Goal: Task Accomplishment & Management: Complete application form

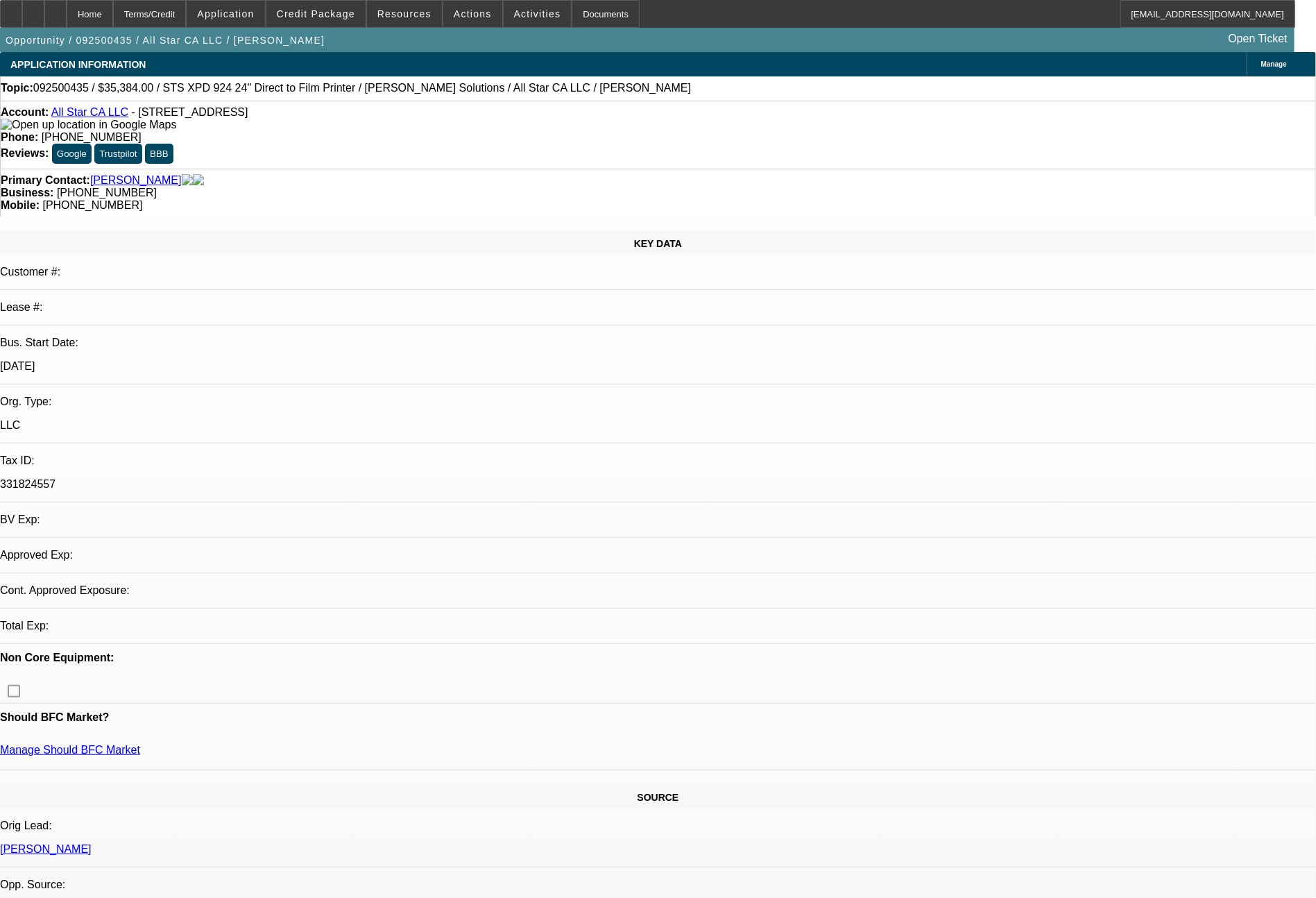
select select "0"
select select "2"
select select "0.1"
select select "4"
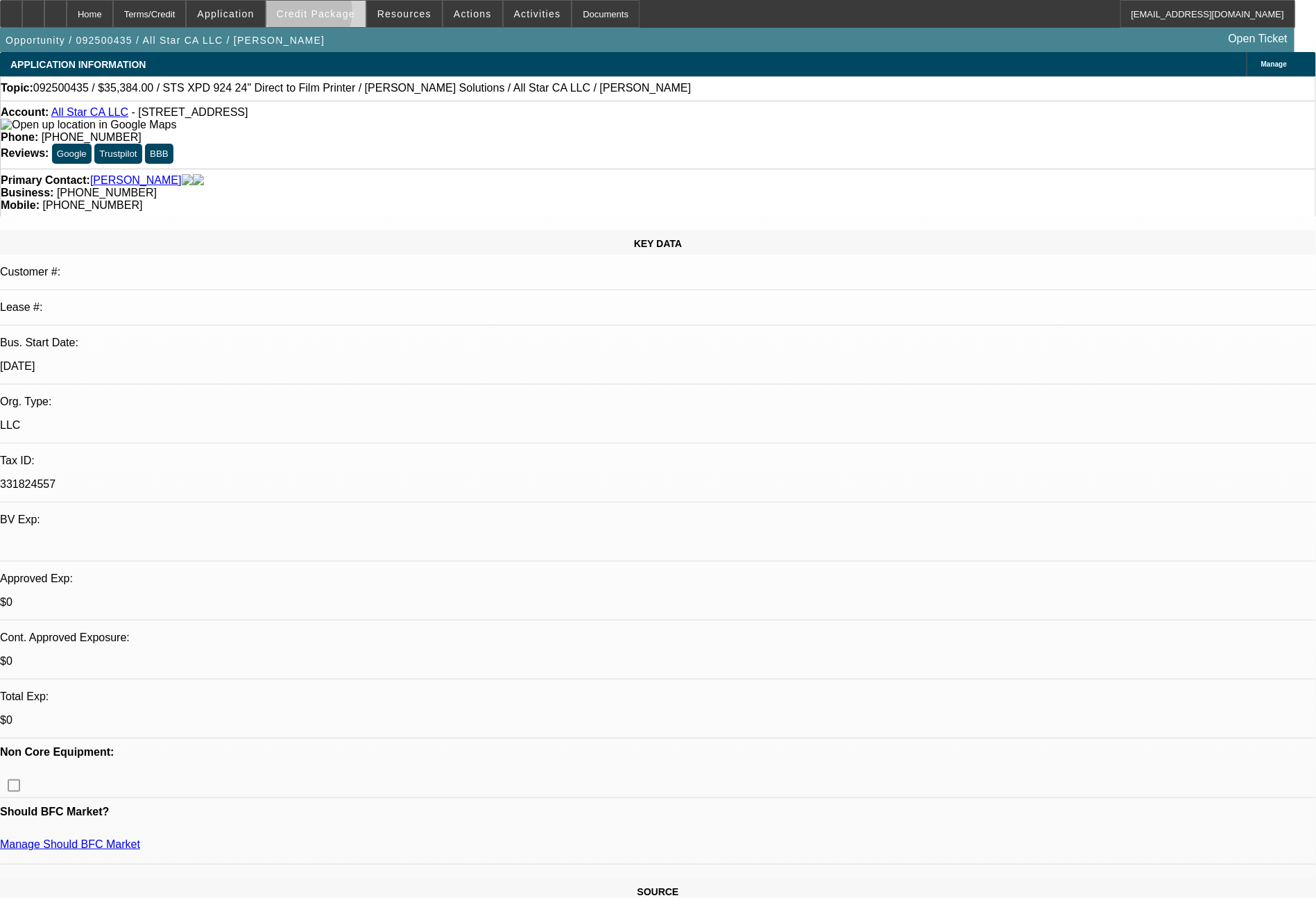
click at [335, 16] on span "Credit Package" at bounding box center [315, 14] width 78 height 11
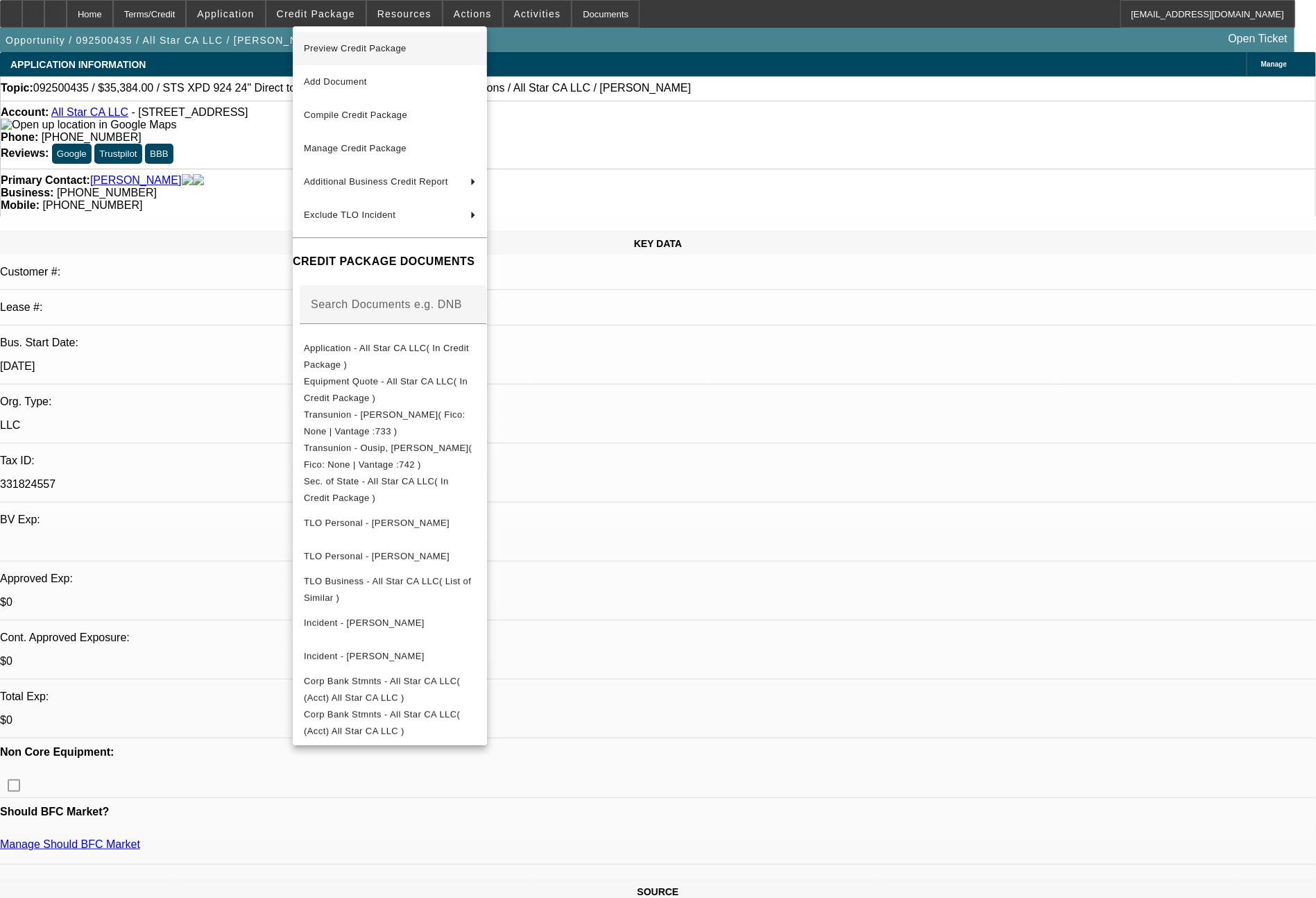
click at [377, 49] on span "Preview Credit Package" at bounding box center [355, 47] width 102 height 10
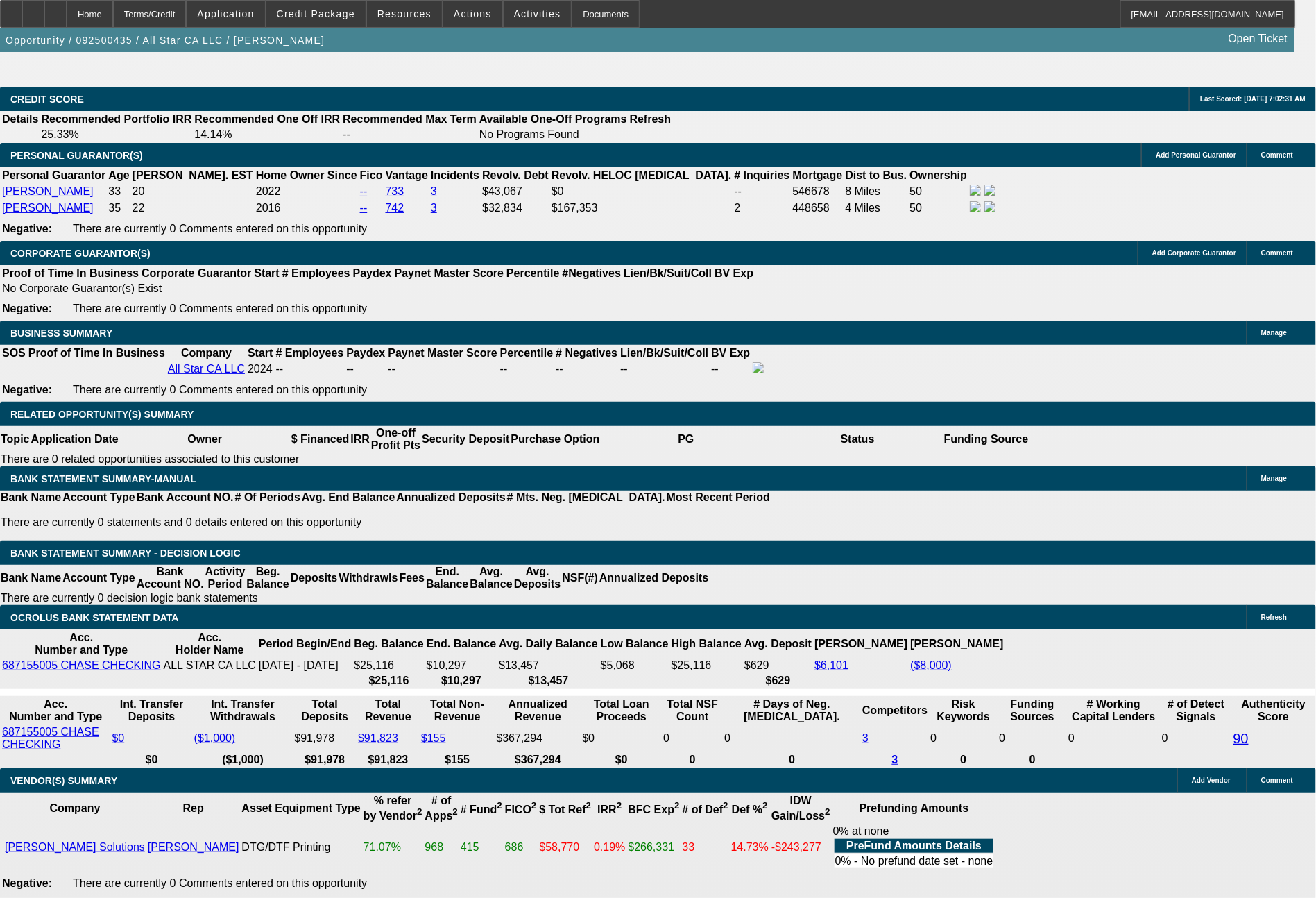
scroll to position [2114, 0]
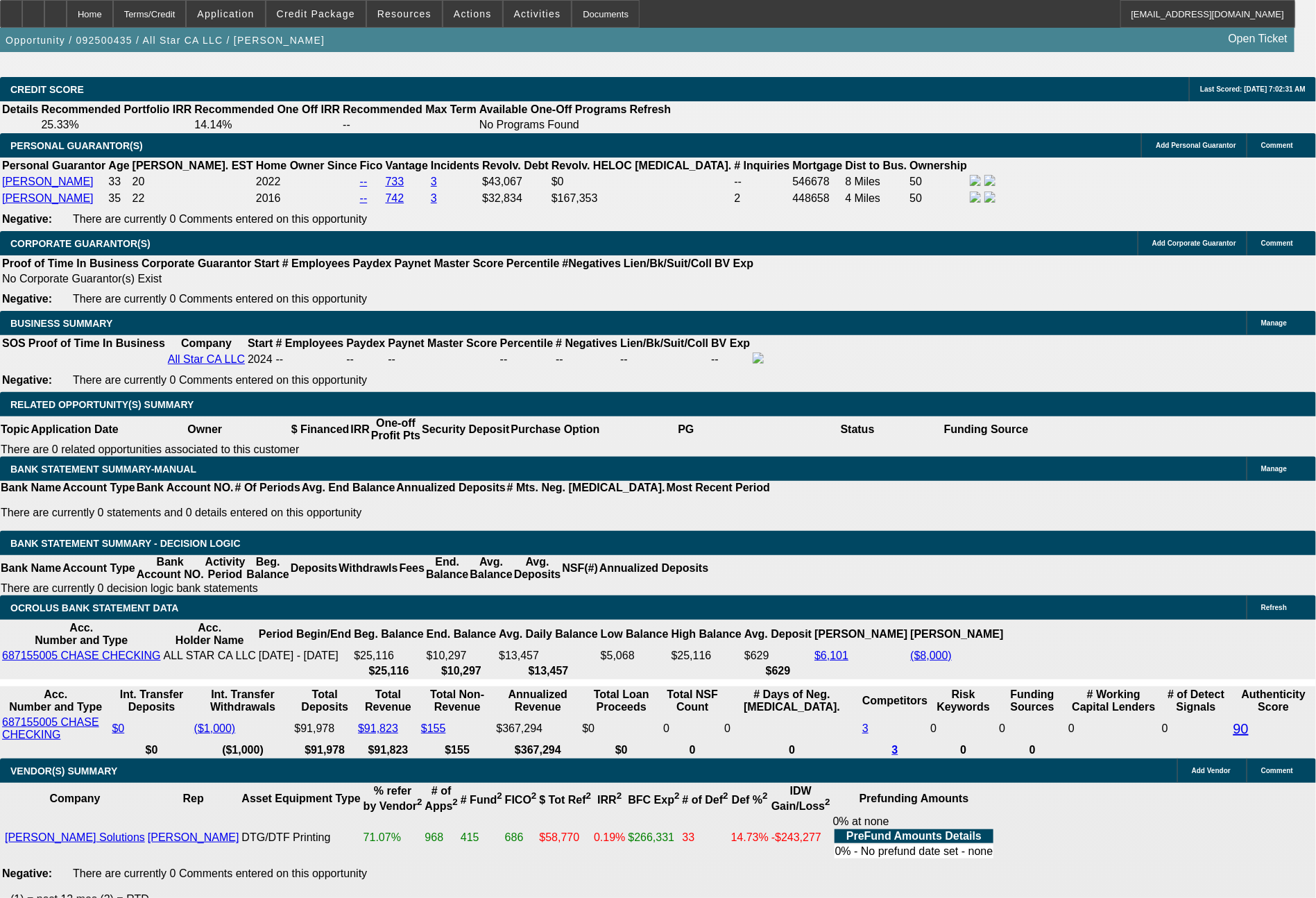
type input "$3,538.40"
type input "36"
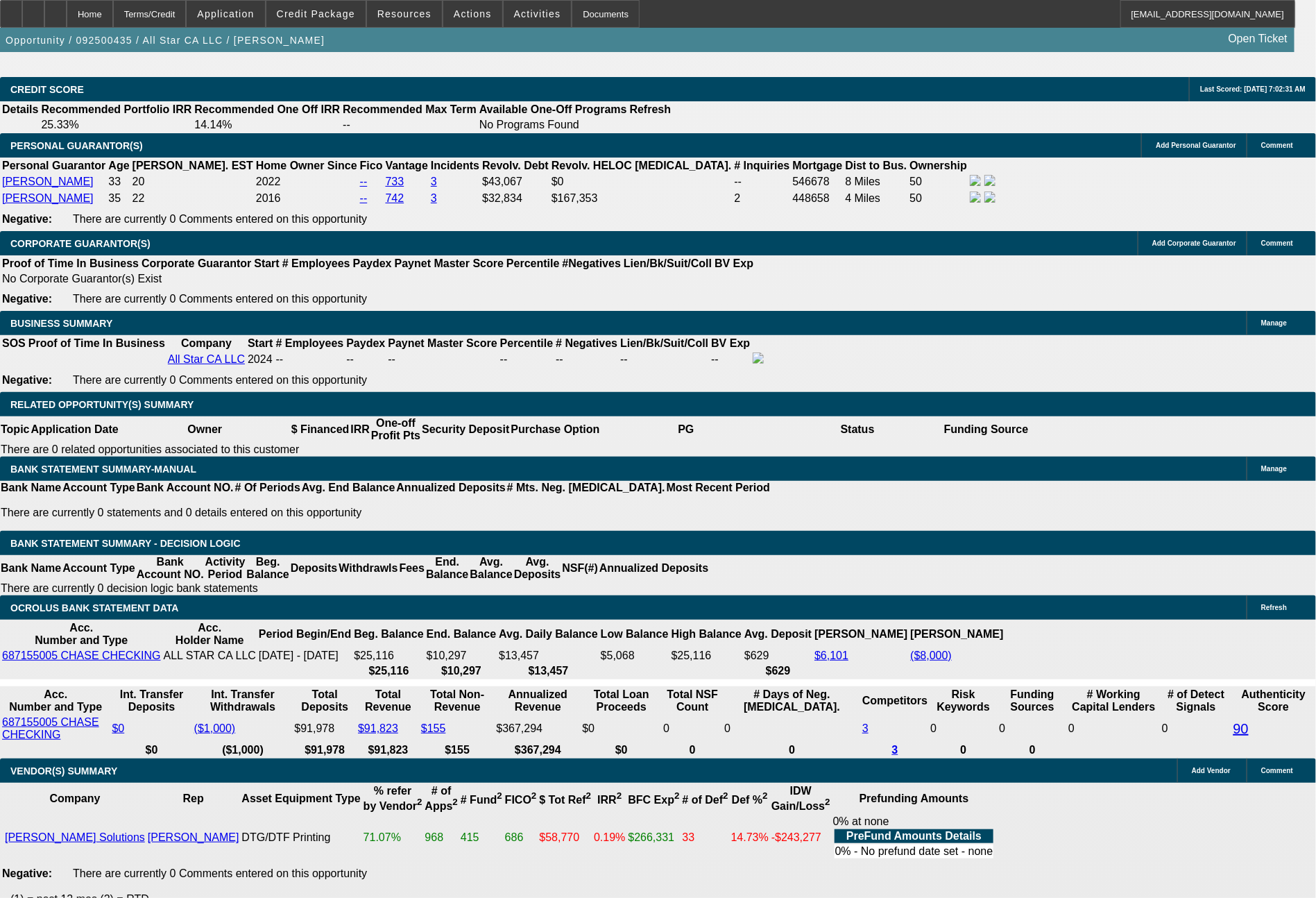
type input "1300"
type input "27"
type input "$2,600.00"
type input "130"
type input "$260.00"
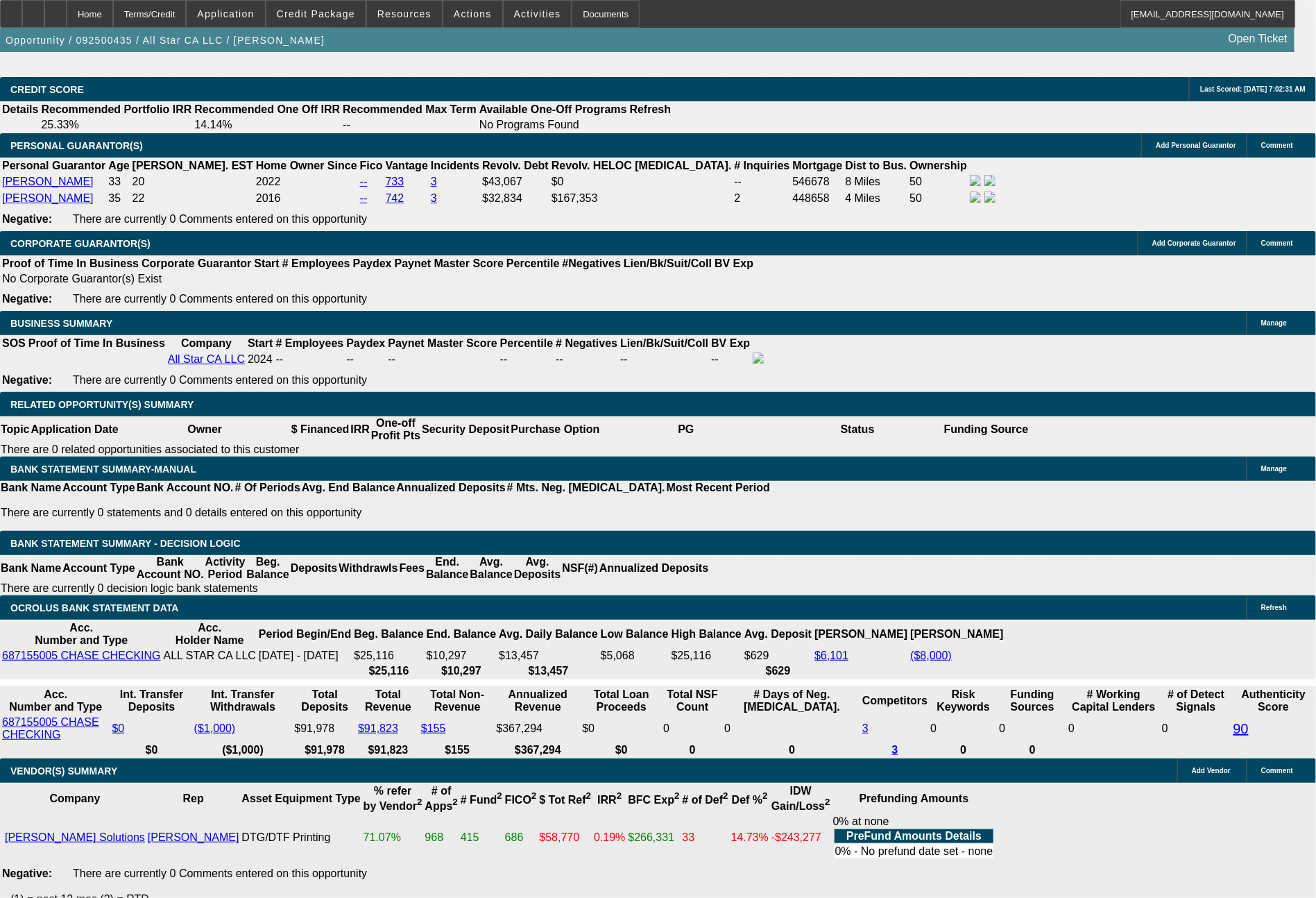
type input "1166"
type input "18.9"
type input "$2,332.00"
type input "116"
type input "$232.00"
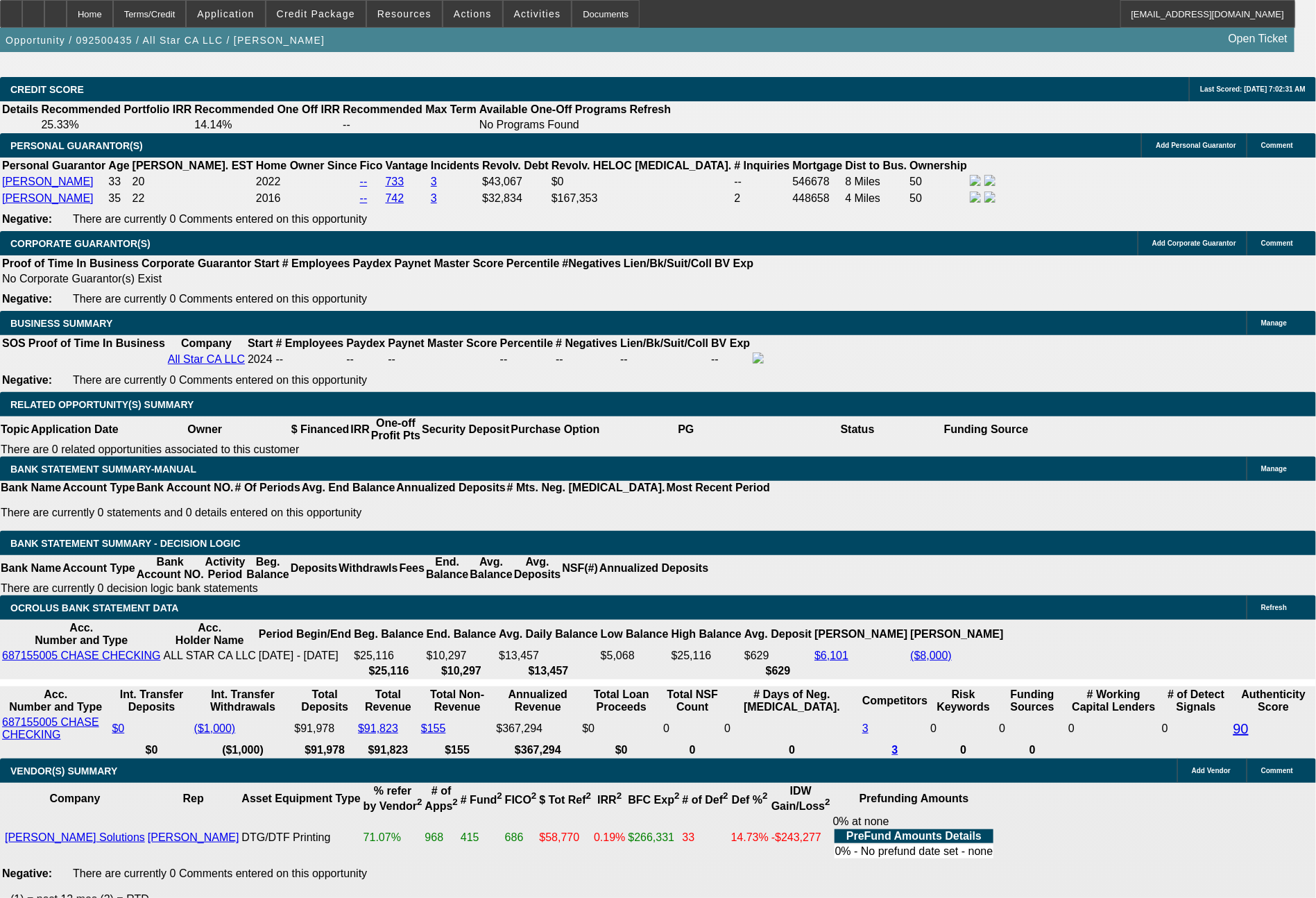
type input "1133"
type input "16.8"
type input "$2,266.00"
type input "113"
type input "$226.00"
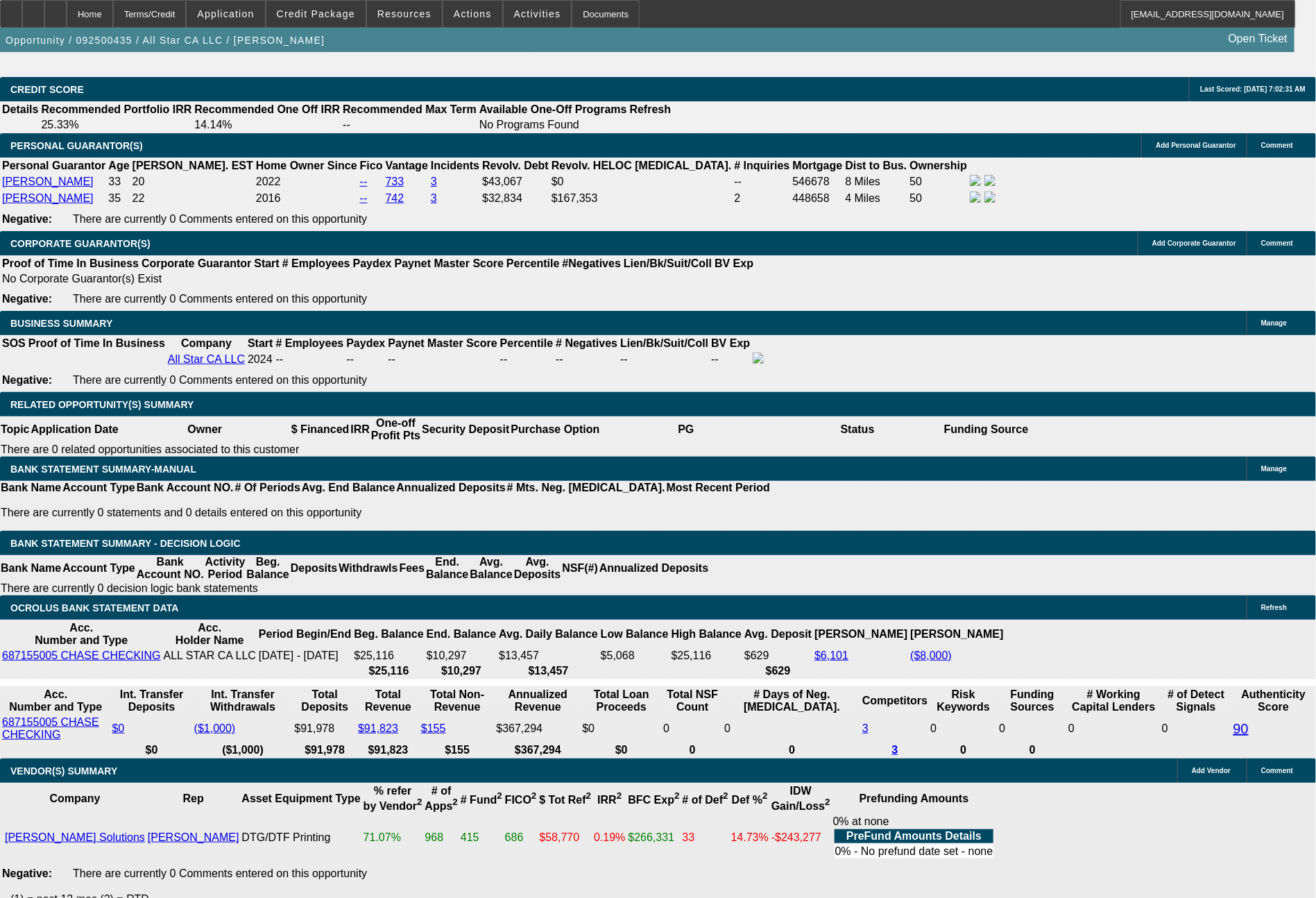
type input "1147"
type input "17.7"
type input "$2,294.00"
type input "114"
type input "$228.00"
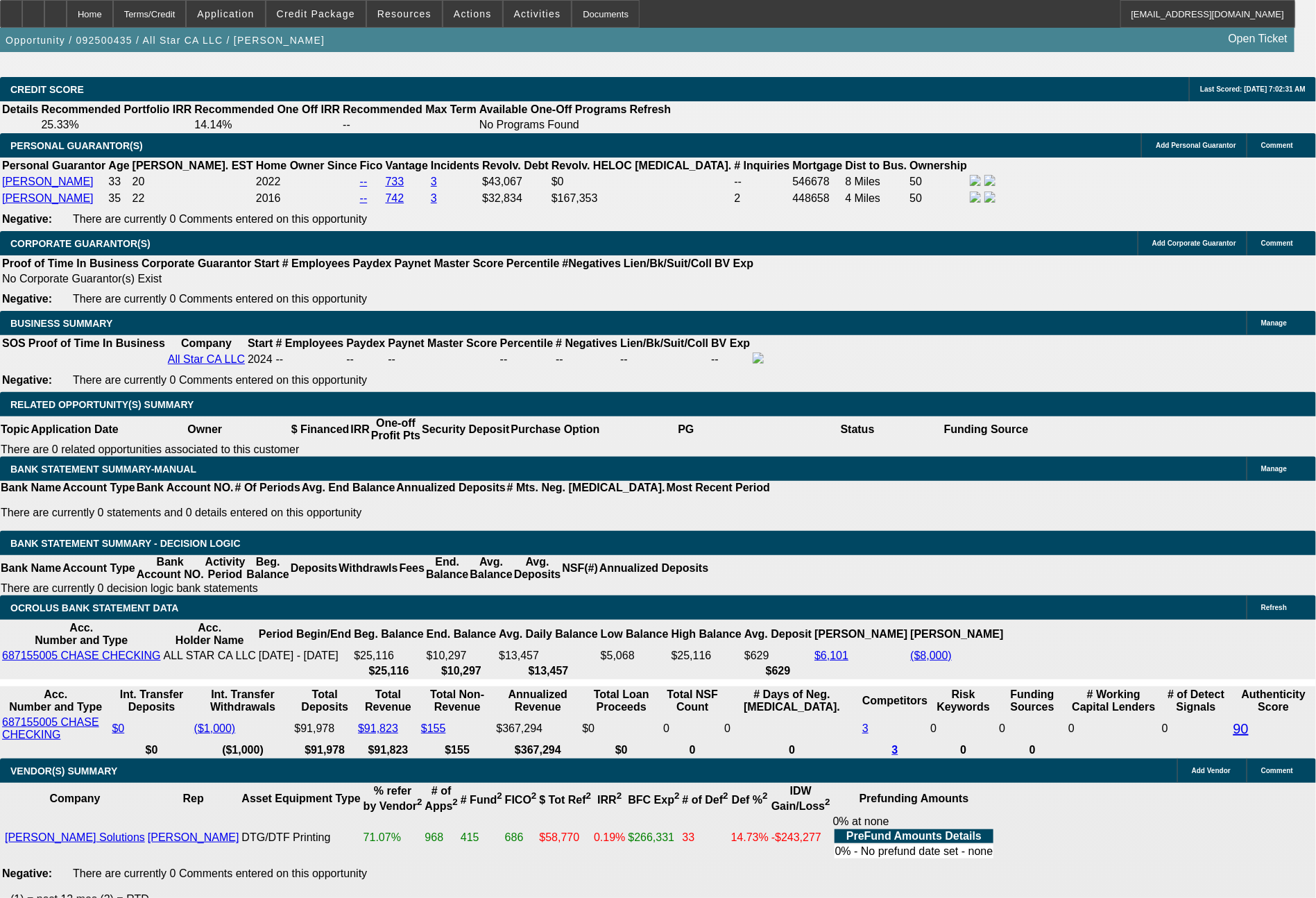
type input "1116"
type input "15.8"
type input "$2,232.00"
type input "$1,116.00"
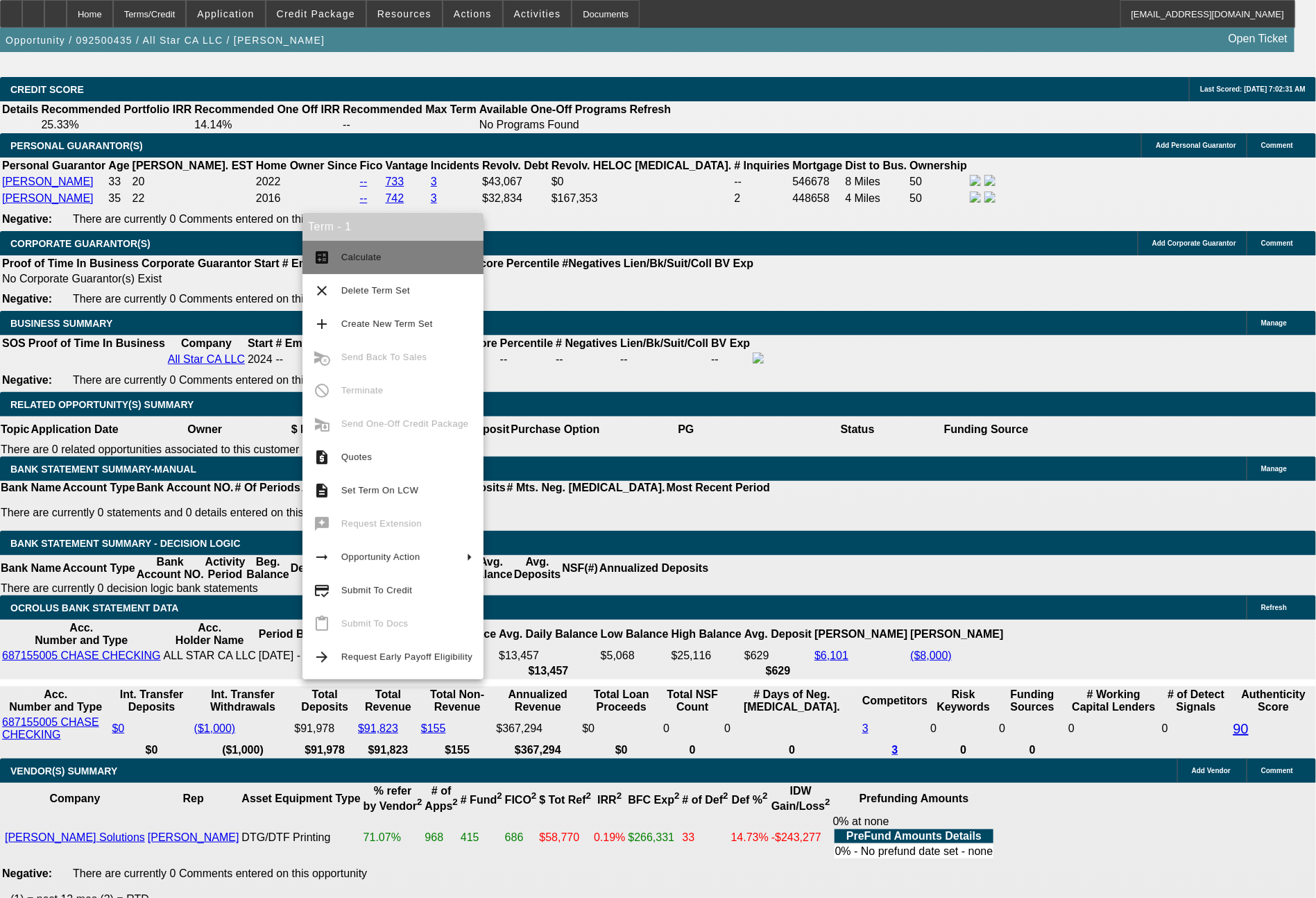
click at [356, 265] on span "Calculate" at bounding box center [407, 257] width 131 height 16
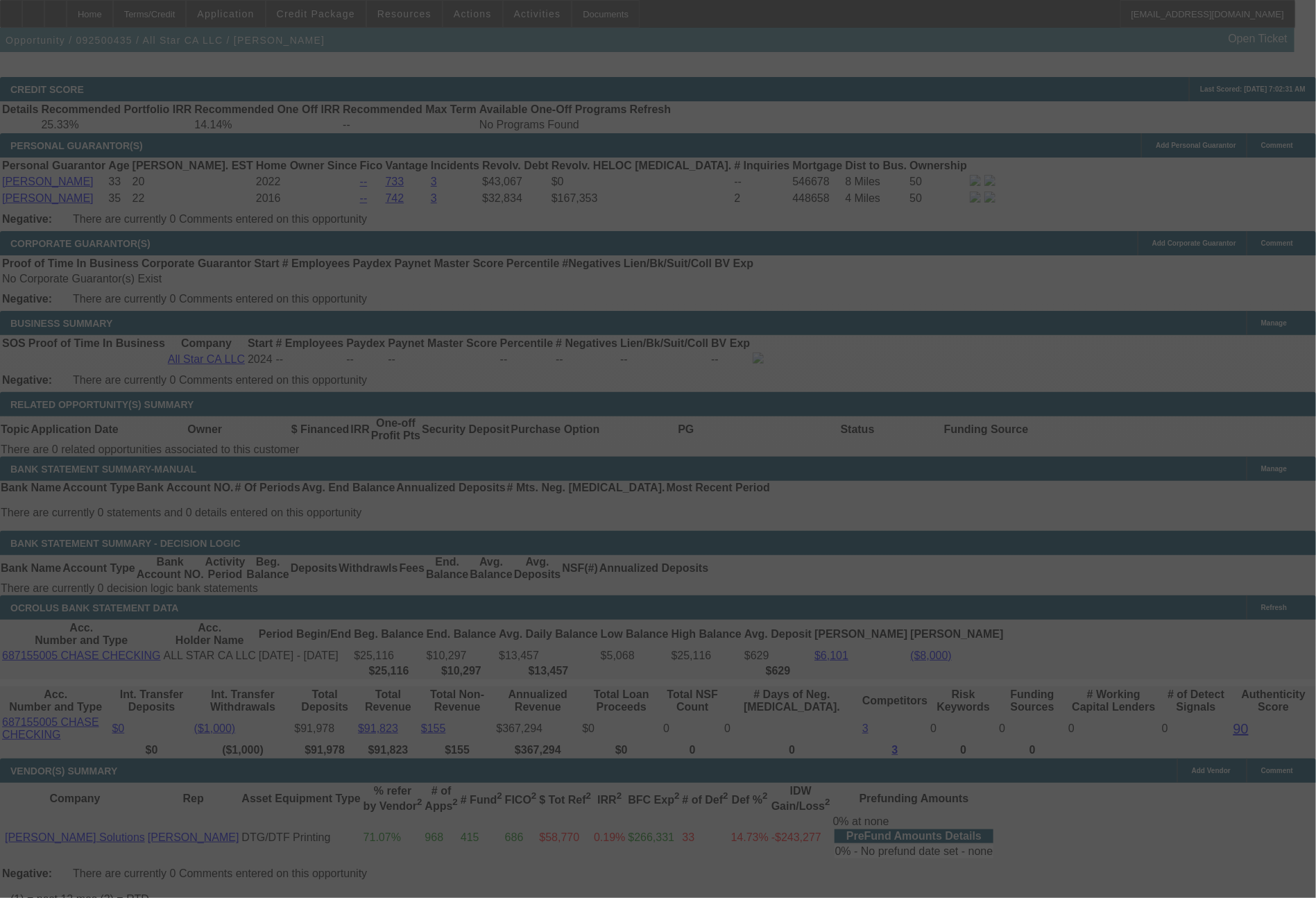
select select "0"
select select "2"
select select "0.1"
select select "4"
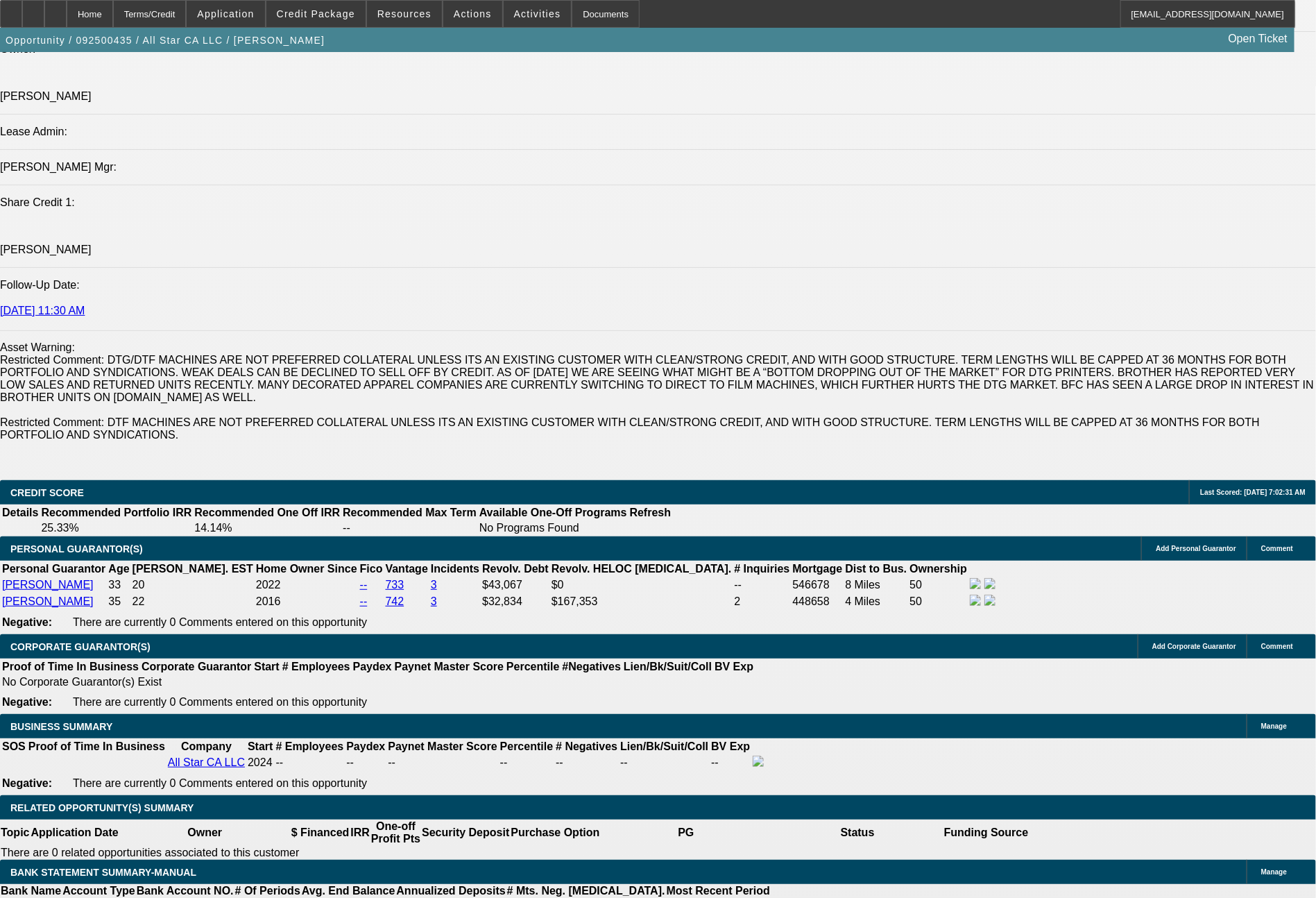
scroll to position [1683, 0]
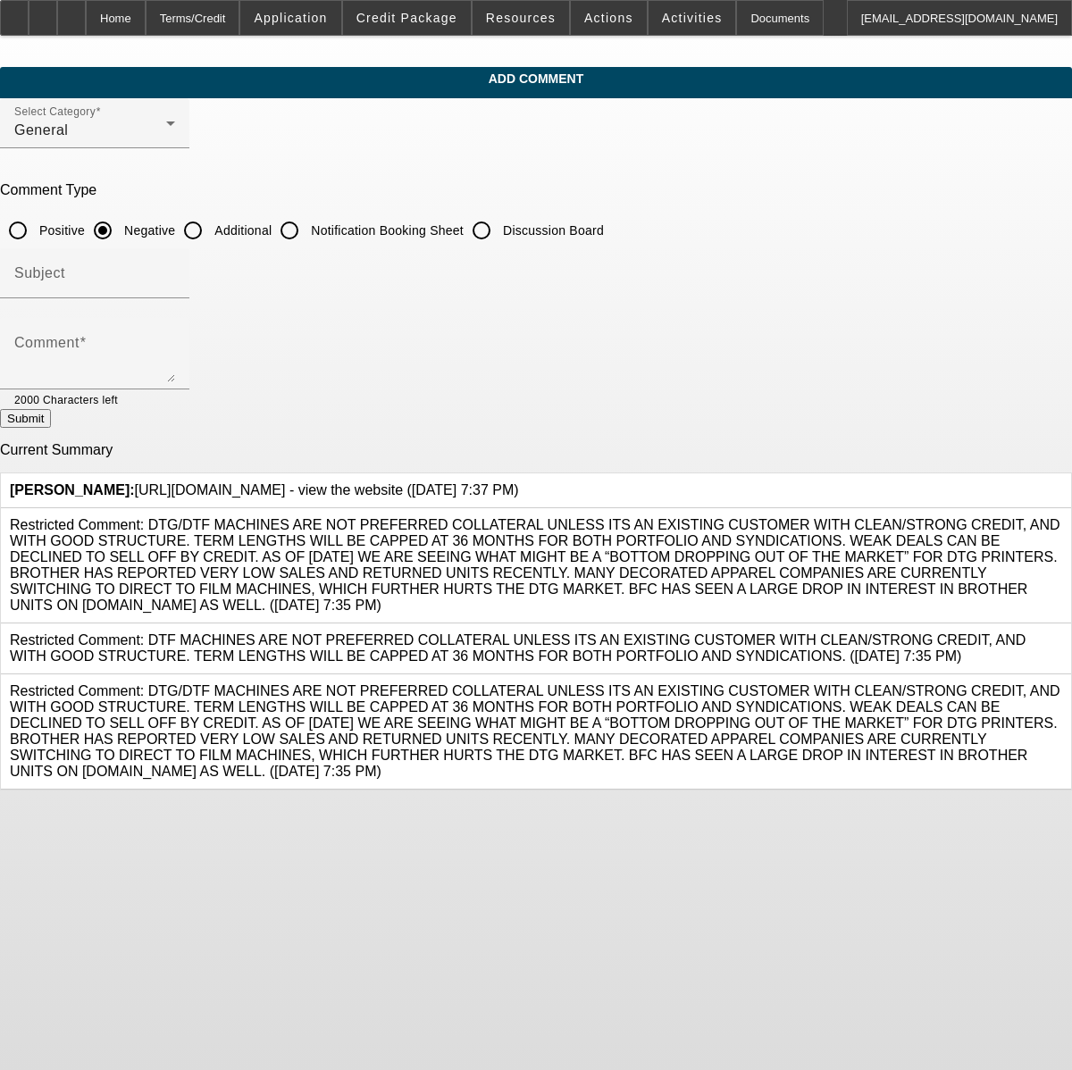
click at [211, 228] on input "Additional" at bounding box center [193, 231] width 36 height 36
radio input "true"
click at [175, 355] on textarea "Comment" at bounding box center [94, 361] width 161 height 43
click at [189, 352] on div "Comment (2) owners, both are homeowners, and both have solid personal credit. s…" at bounding box center [94, 353] width 189 height 71
click at [175, 354] on textarea "(2) owners, both are homeowners, and both have solid personal credit. solid dep…" at bounding box center [94, 361] width 161 height 43
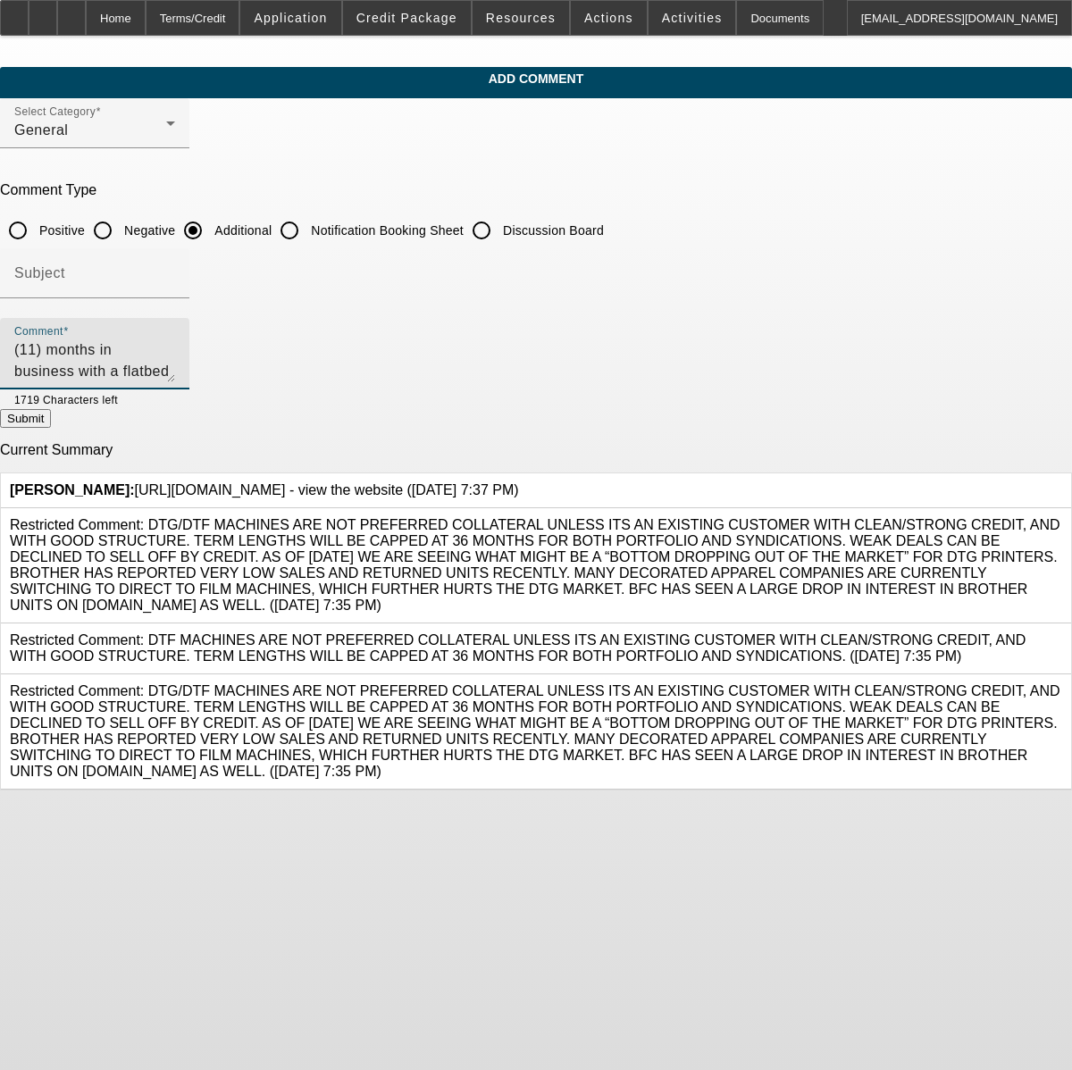
click at [175, 376] on textarea "(11) months in business with a flatbed printer now and heat transfer equipment …" at bounding box center [94, 361] width 161 height 43
click at [175, 375] on textarea "(11) months in business with a flatbed printer now and heat transfer equipment …" at bounding box center [94, 361] width 161 height 43
type textarea "(11) months in business with a flatbed printer now and heat transfer equipment …"
click at [51, 418] on button "Submit" at bounding box center [25, 418] width 51 height 19
radio input "true"
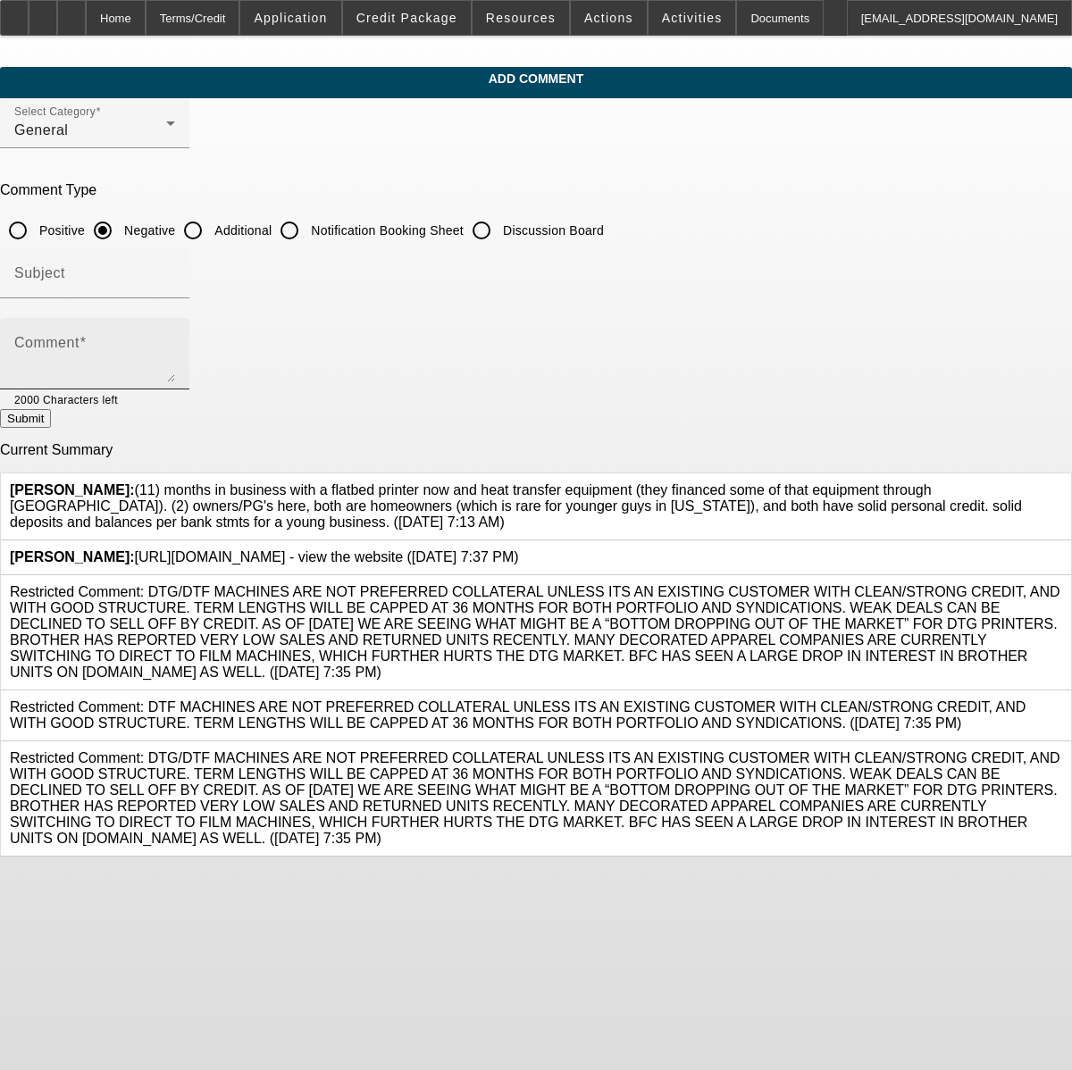
click at [175, 340] on textarea "Comment" at bounding box center [94, 361] width 161 height 43
click at [211, 229] on input "Additional" at bounding box center [193, 231] width 36 height 36
radio input "true"
click at [175, 357] on textarea "Comment" at bounding box center [94, 361] width 161 height 43
type textarea "Looking to add this new STS DTF equipment from [PERSON_NAME] to allow them to p…"
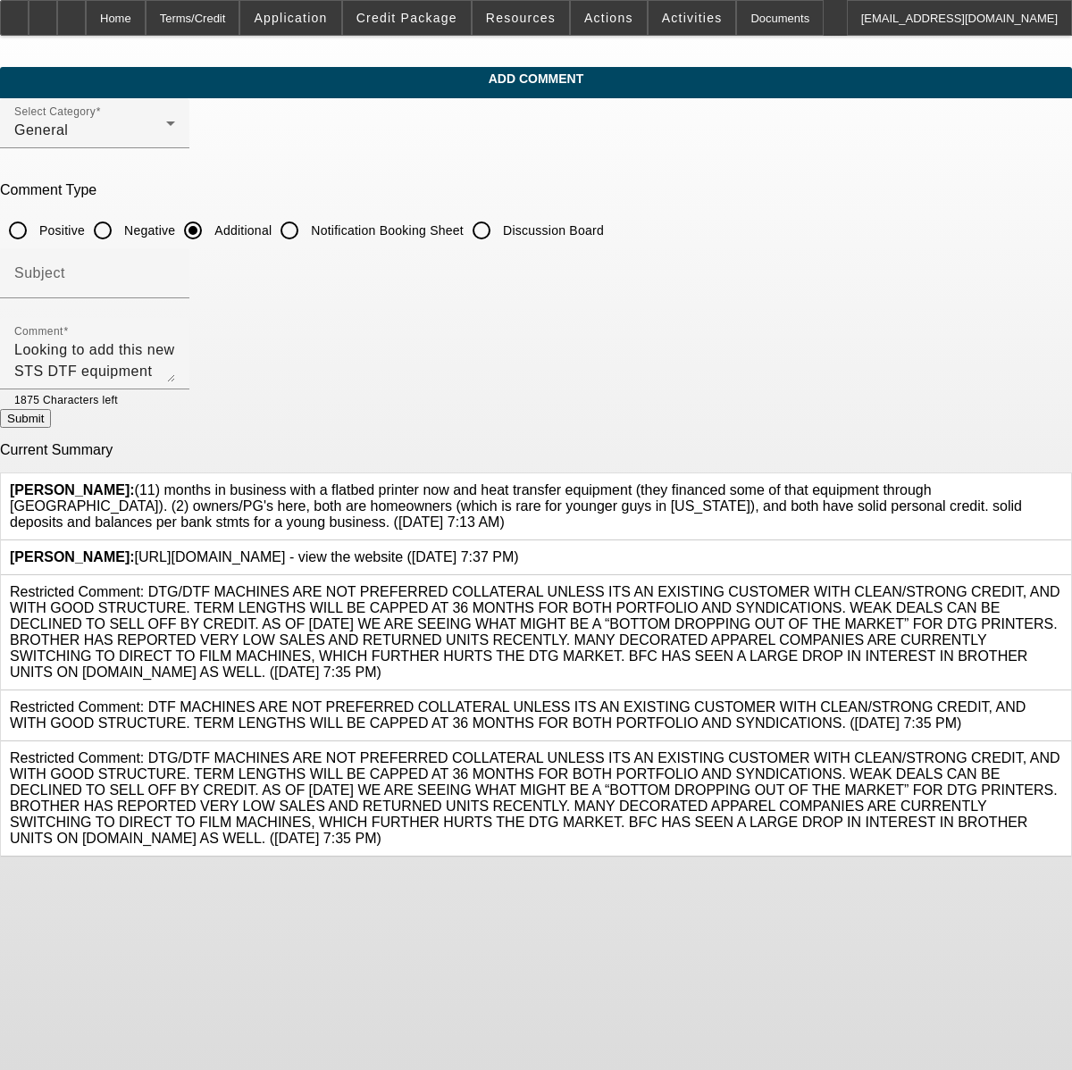
click at [51, 428] on button "Submit" at bounding box center [25, 418] width 51 height 19
radio input "true"
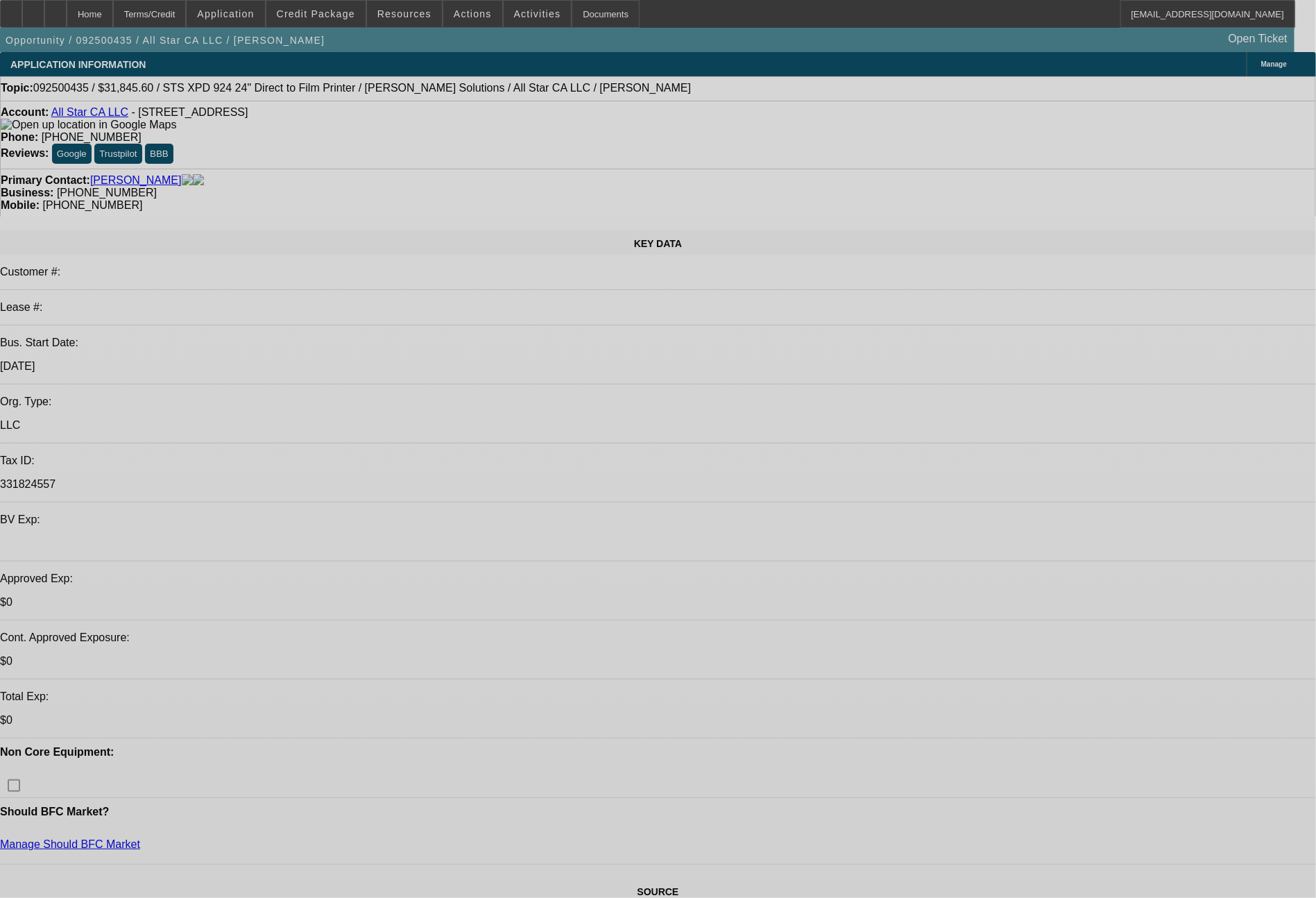
select select "0"
select select "2"
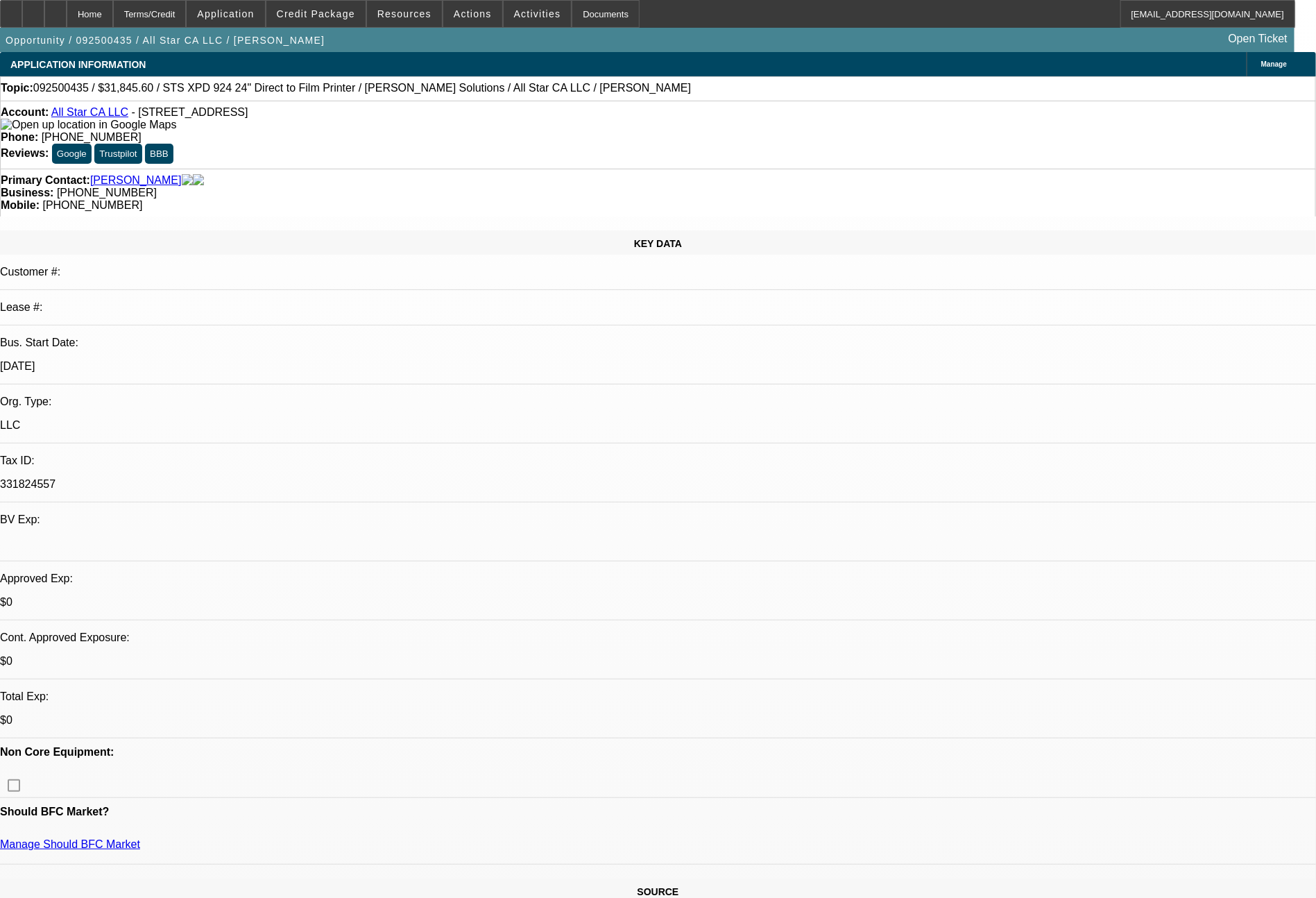
select select "2"
select select "0.1"
select select "4"
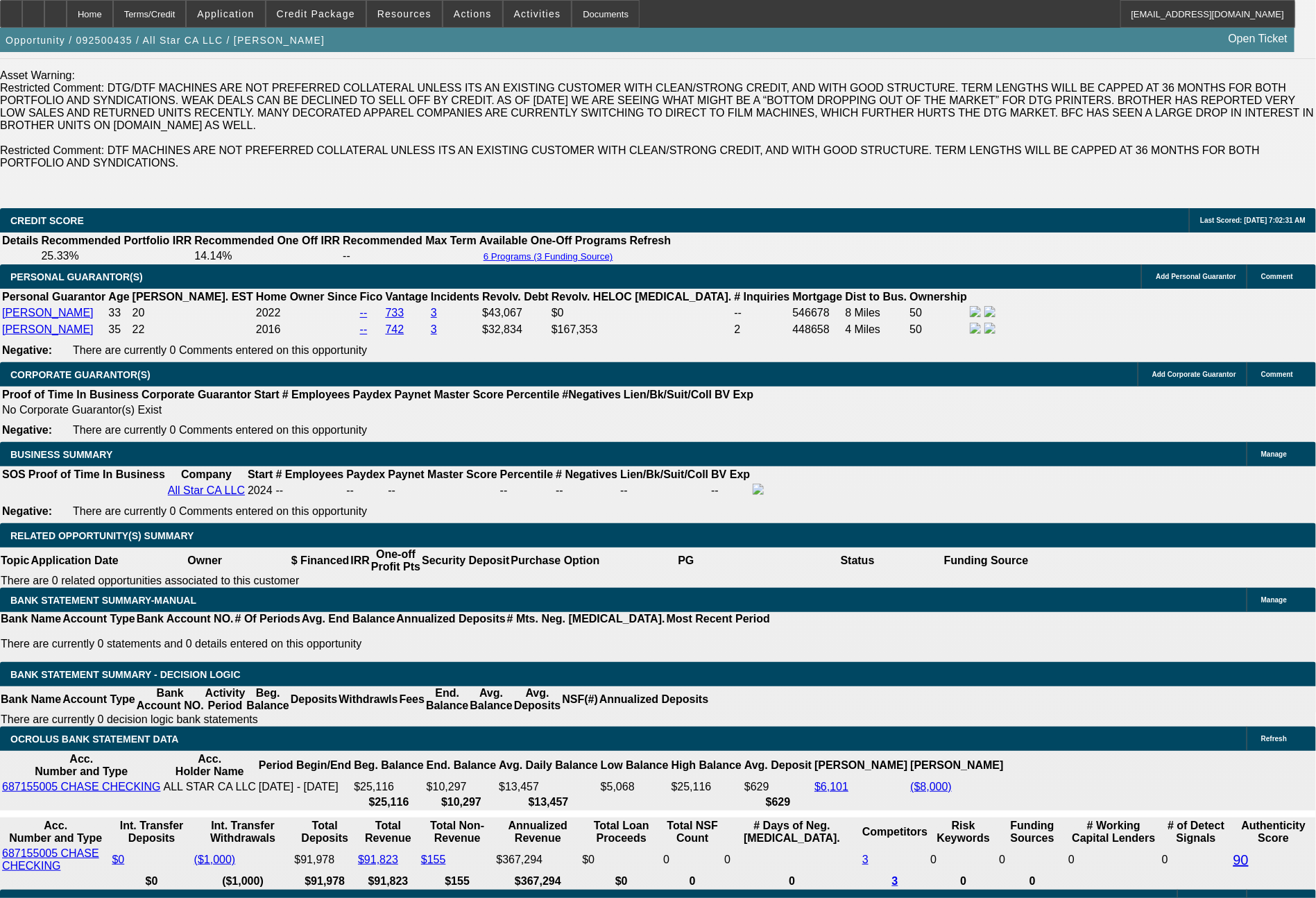
scroll to position [1984, 0]
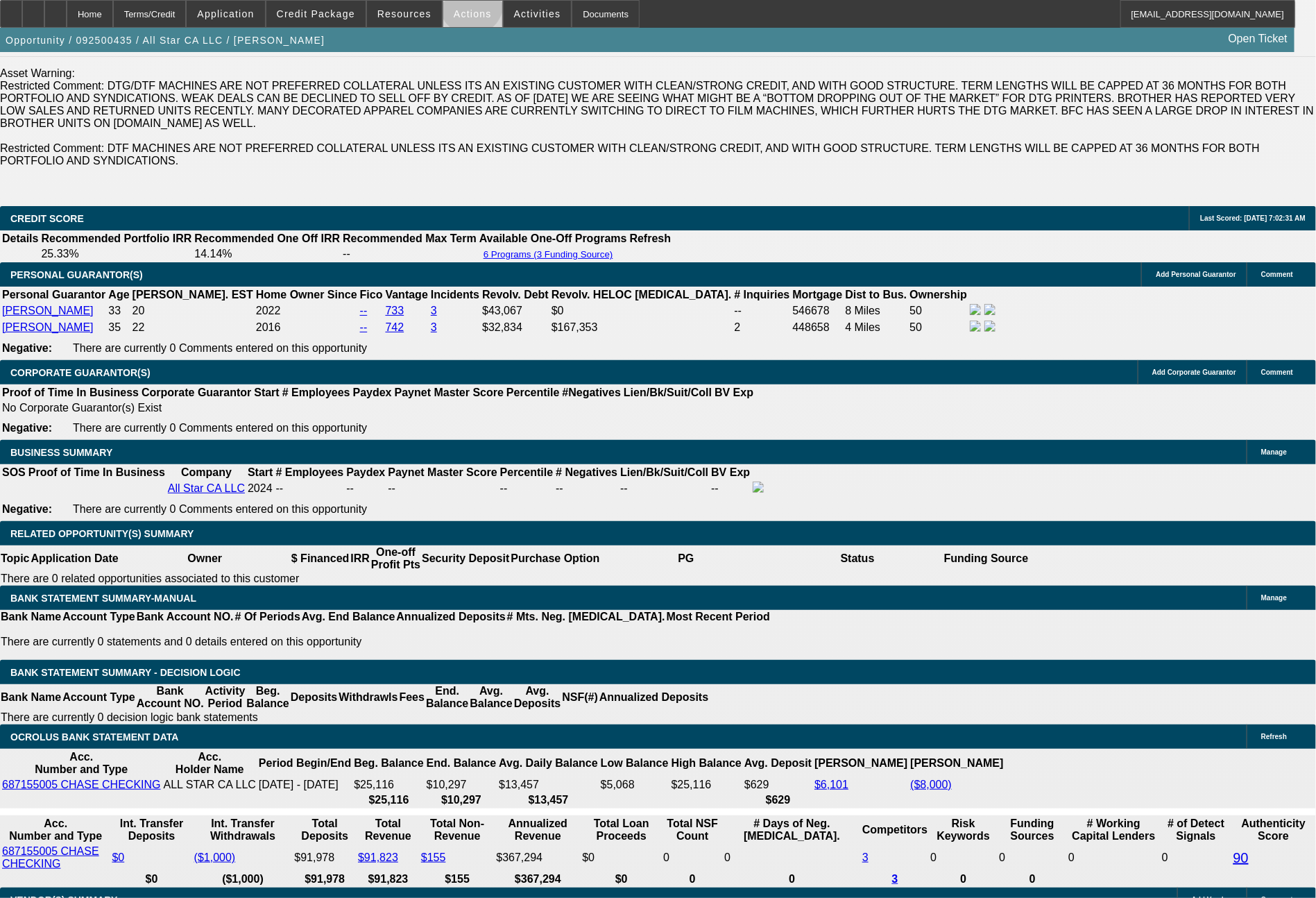
click at [471, 7] on span at bounding box center [473, 13] width 59 height 33
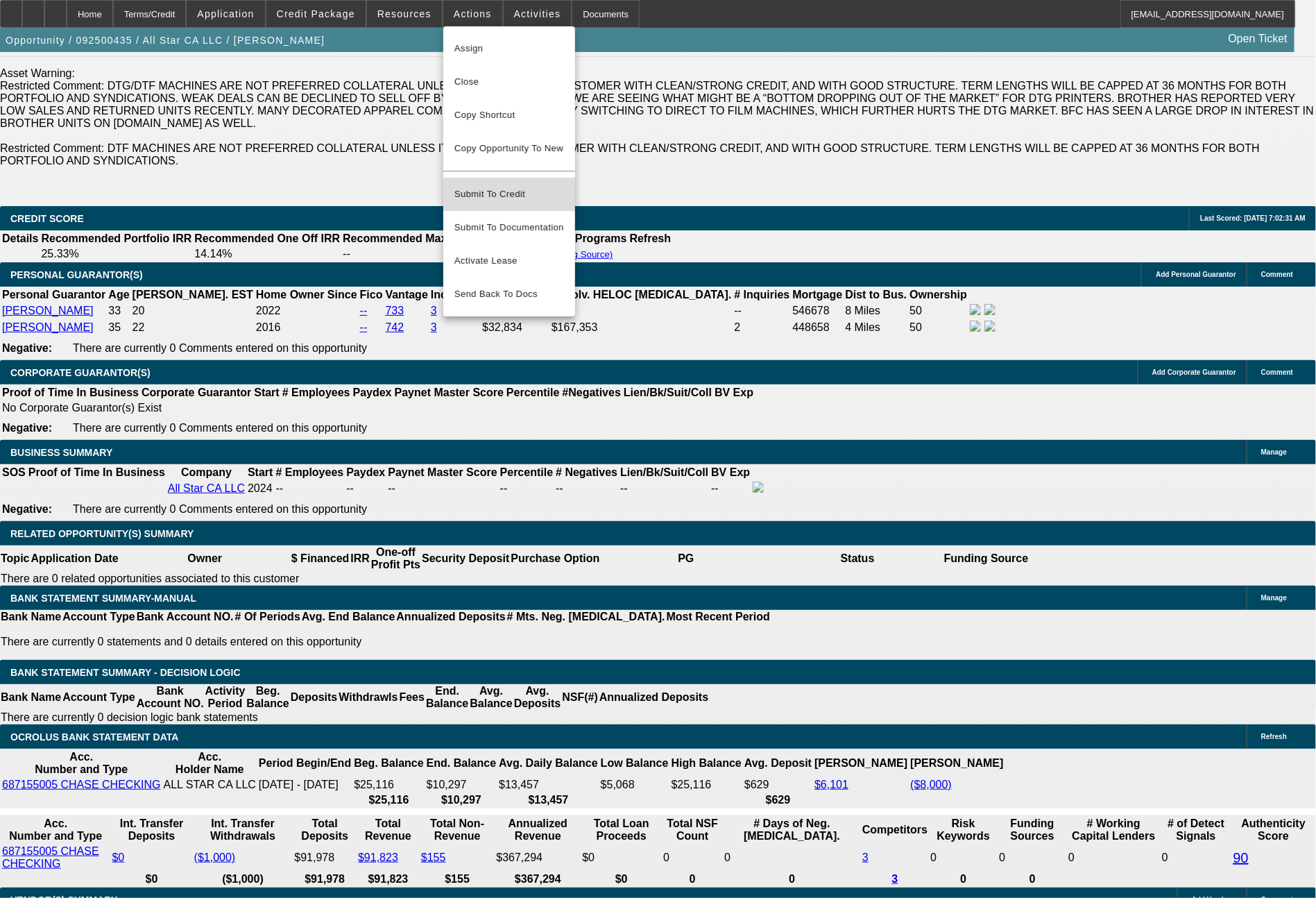
click at [509, 186] on span "Submit To Credit" at bounding box center [509, 193] width 109 height 16
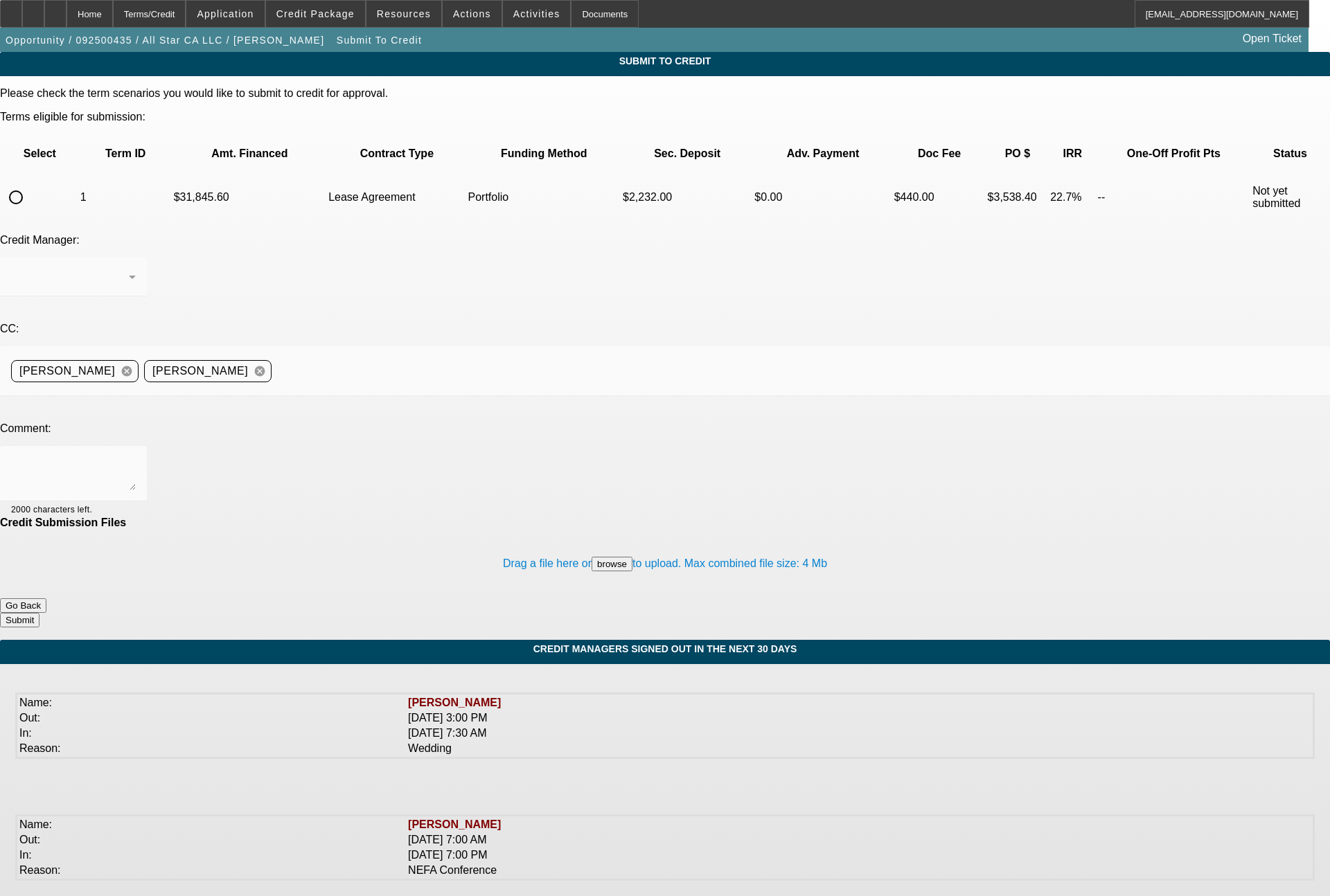
click at [29, 184] on input "radio" at bounding box center [16, 198] width 28 height 28
radio input "true"
click at [136, 257] on div "Arida, George" at bounding box center [73, 277] width 125 height 39
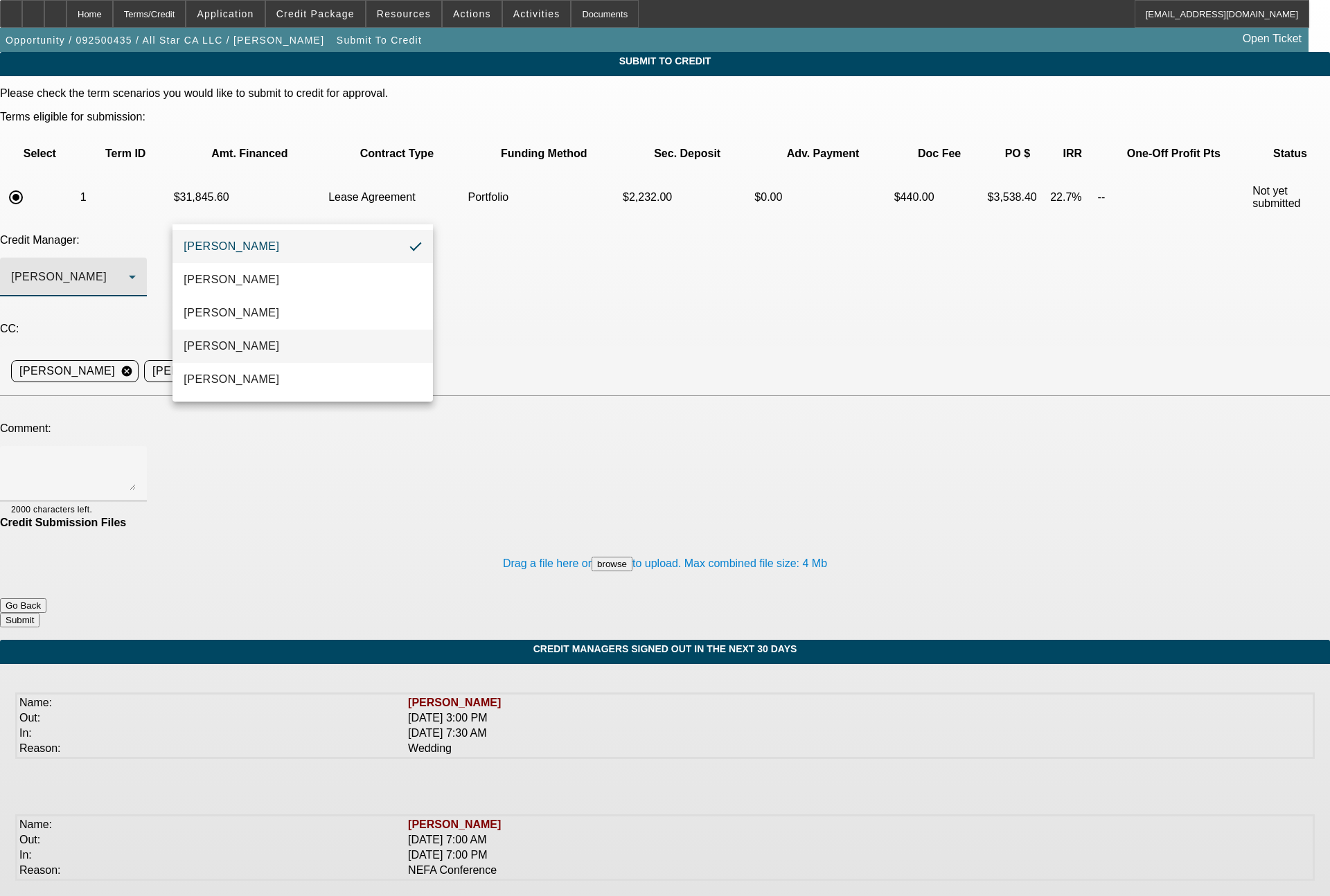
click at [246, 339] on mat-option "Magner, Bill" at bounding box center [302, 346] width 261 height 33
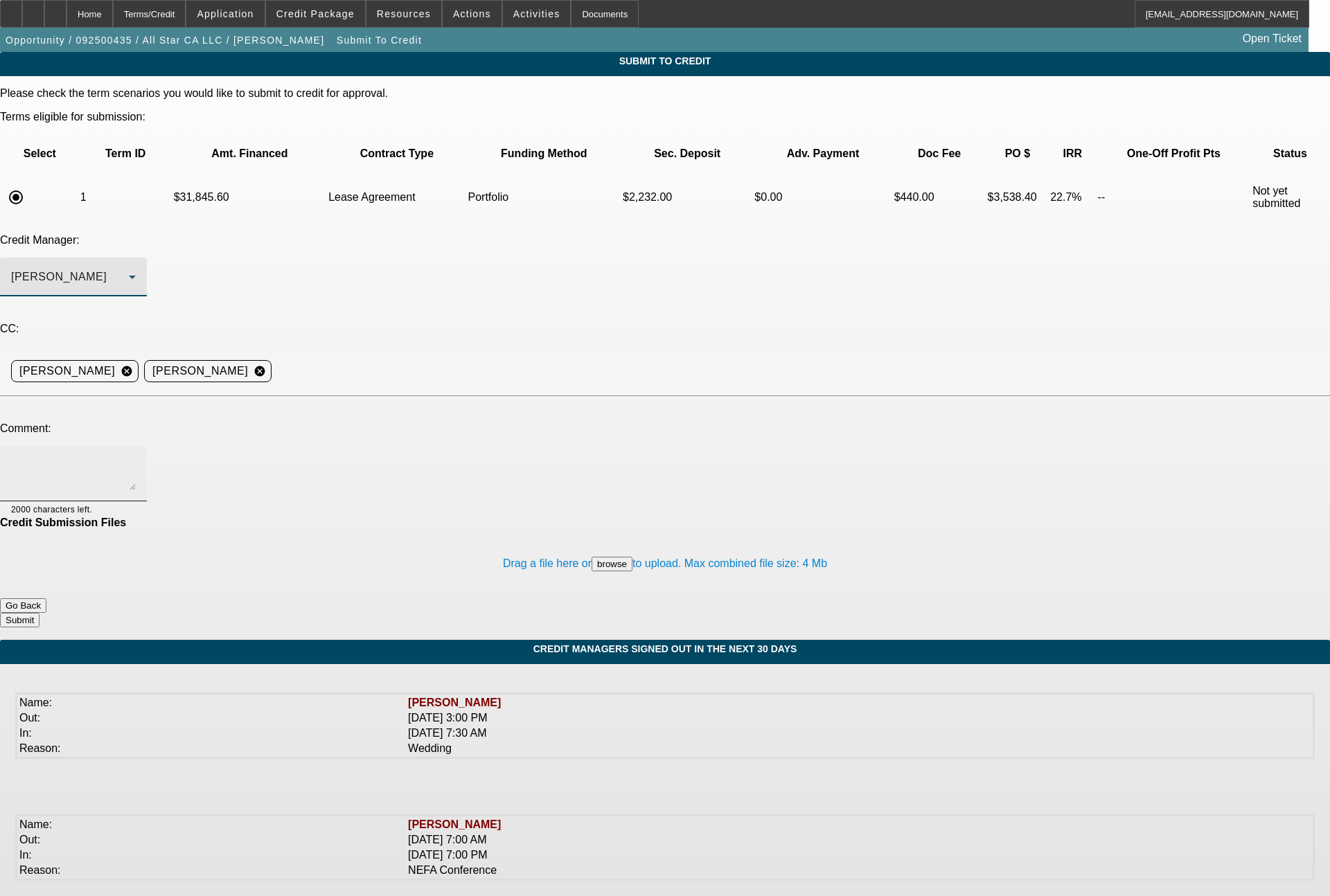
click at [136, 457] on textarea at bounding box center [73, 474] width 125 height 33
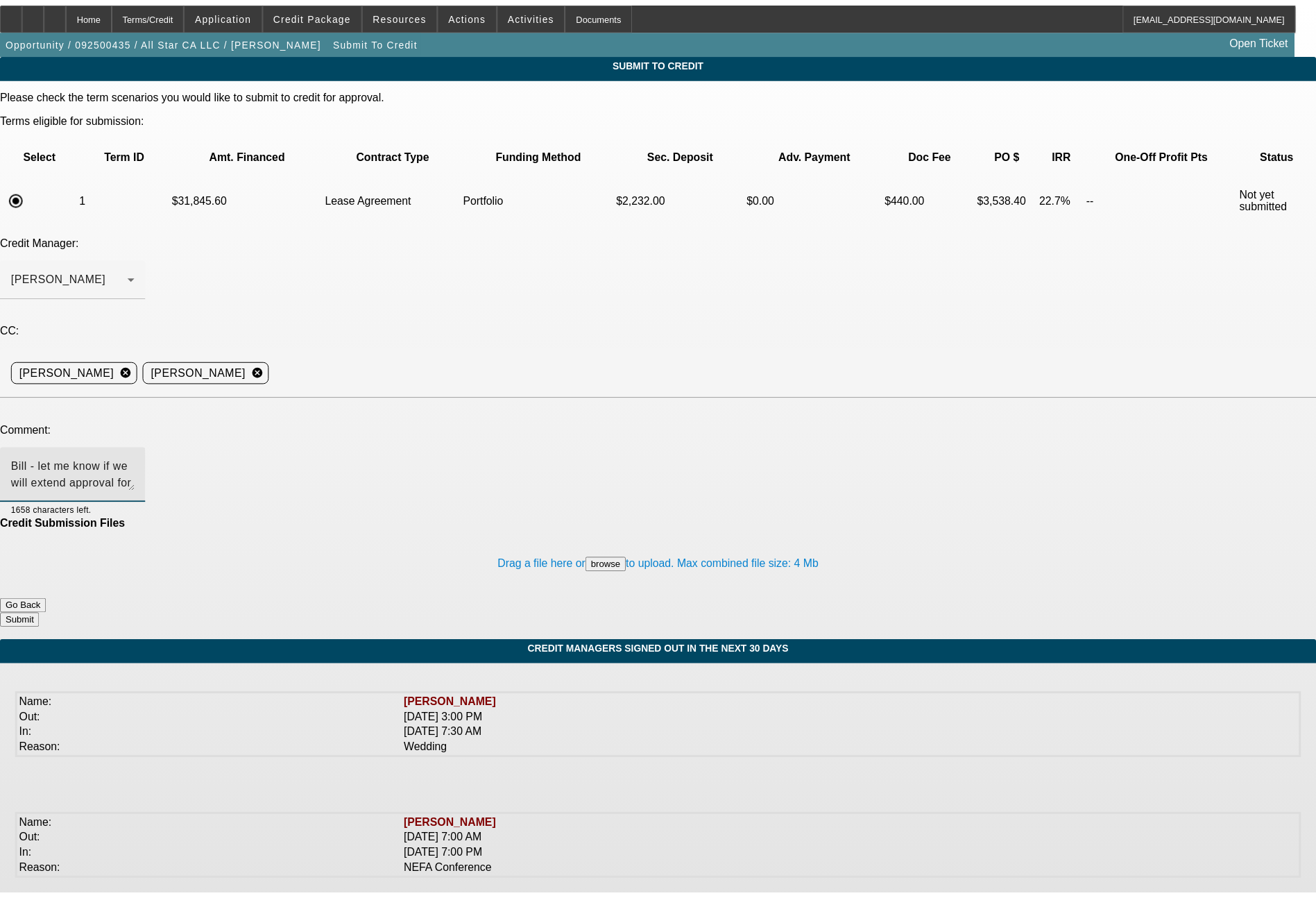
scroll to position [13, 0]
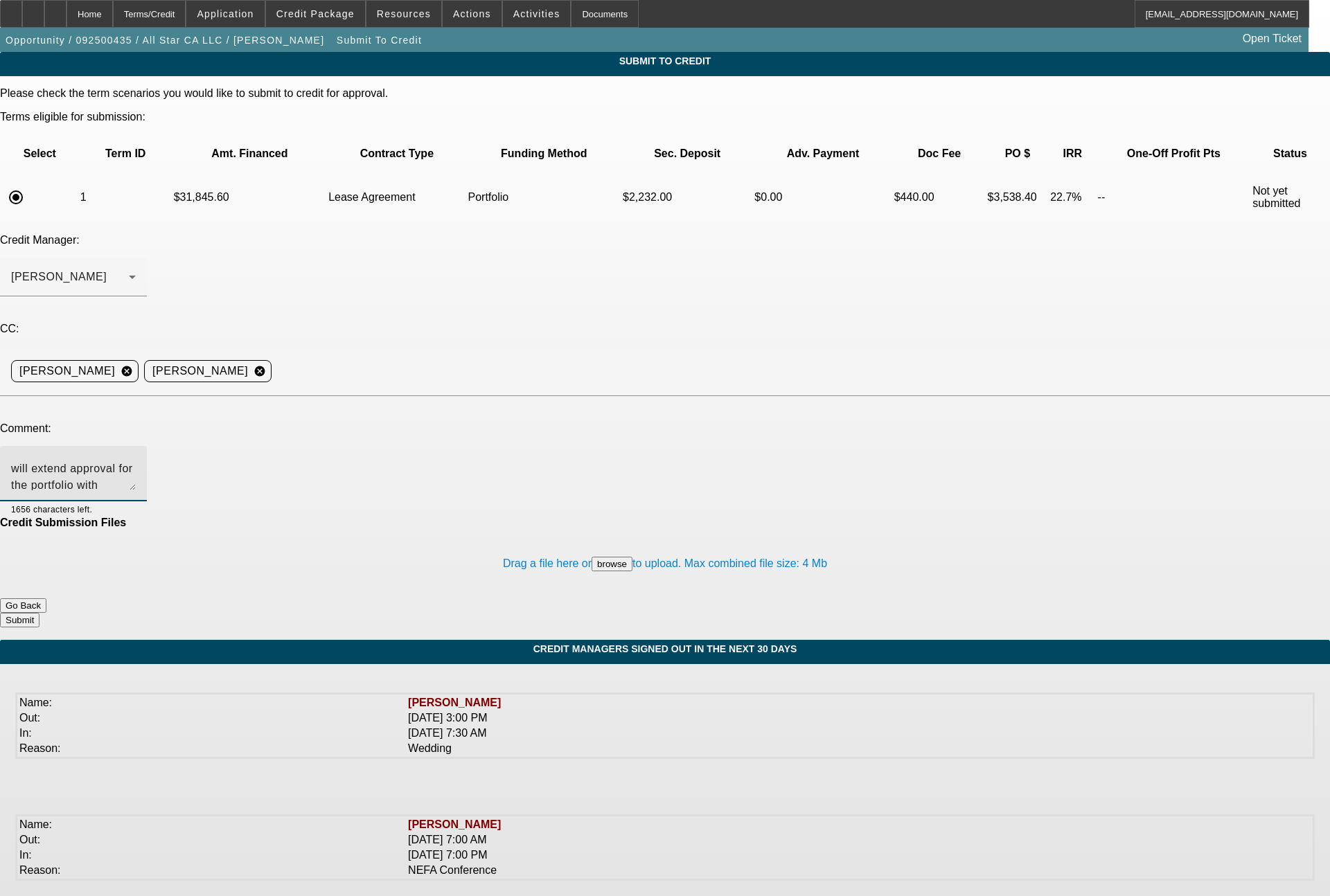
type textarea "Bill - let me know if we will extend approval for the portfolio with roughly 15…"
click at [40, 613] on button "Submit" at bounding box center [19, 620] width 40 height 15
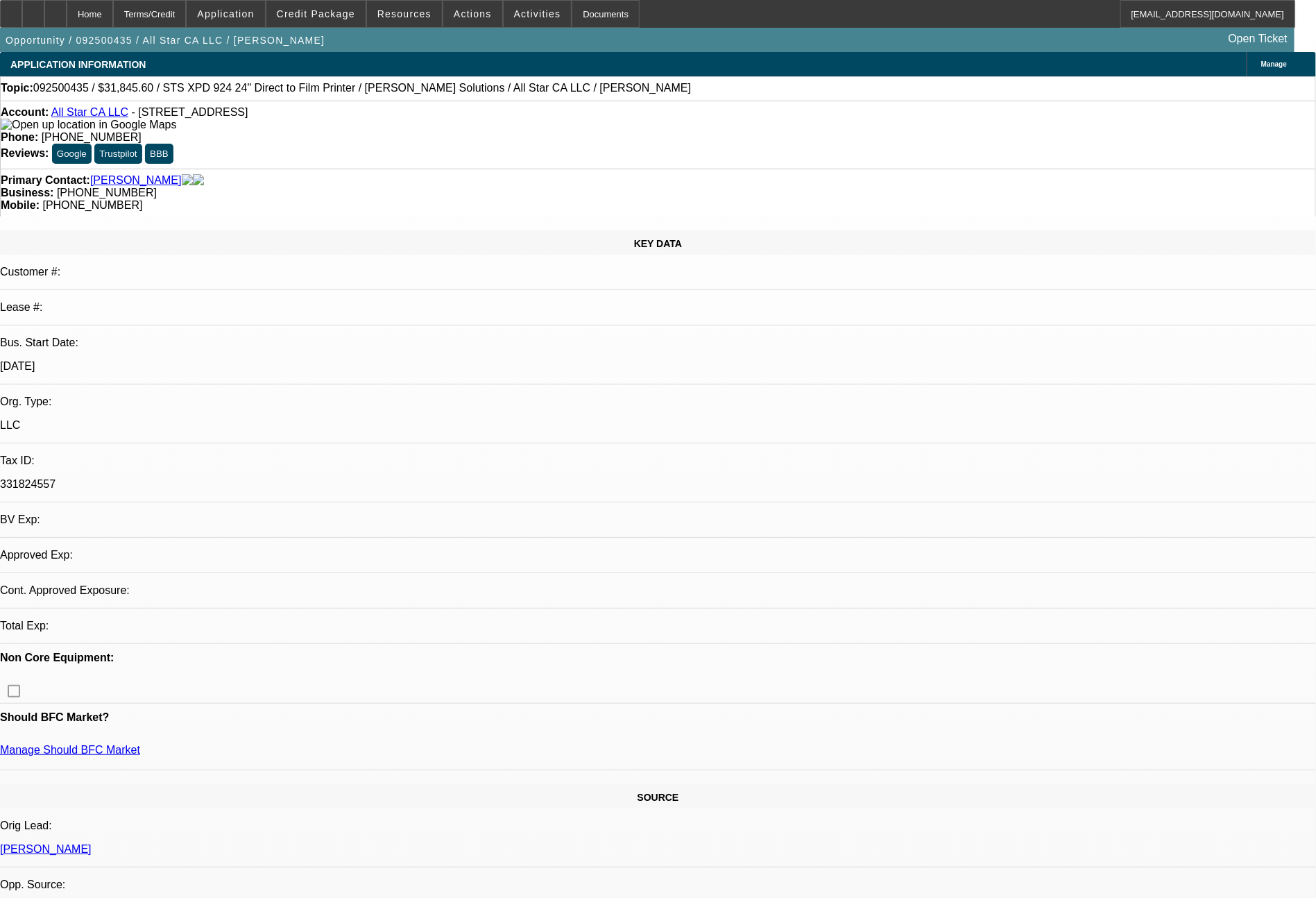
select select "0"
select select "2"
select select "0.1"
select select "4"
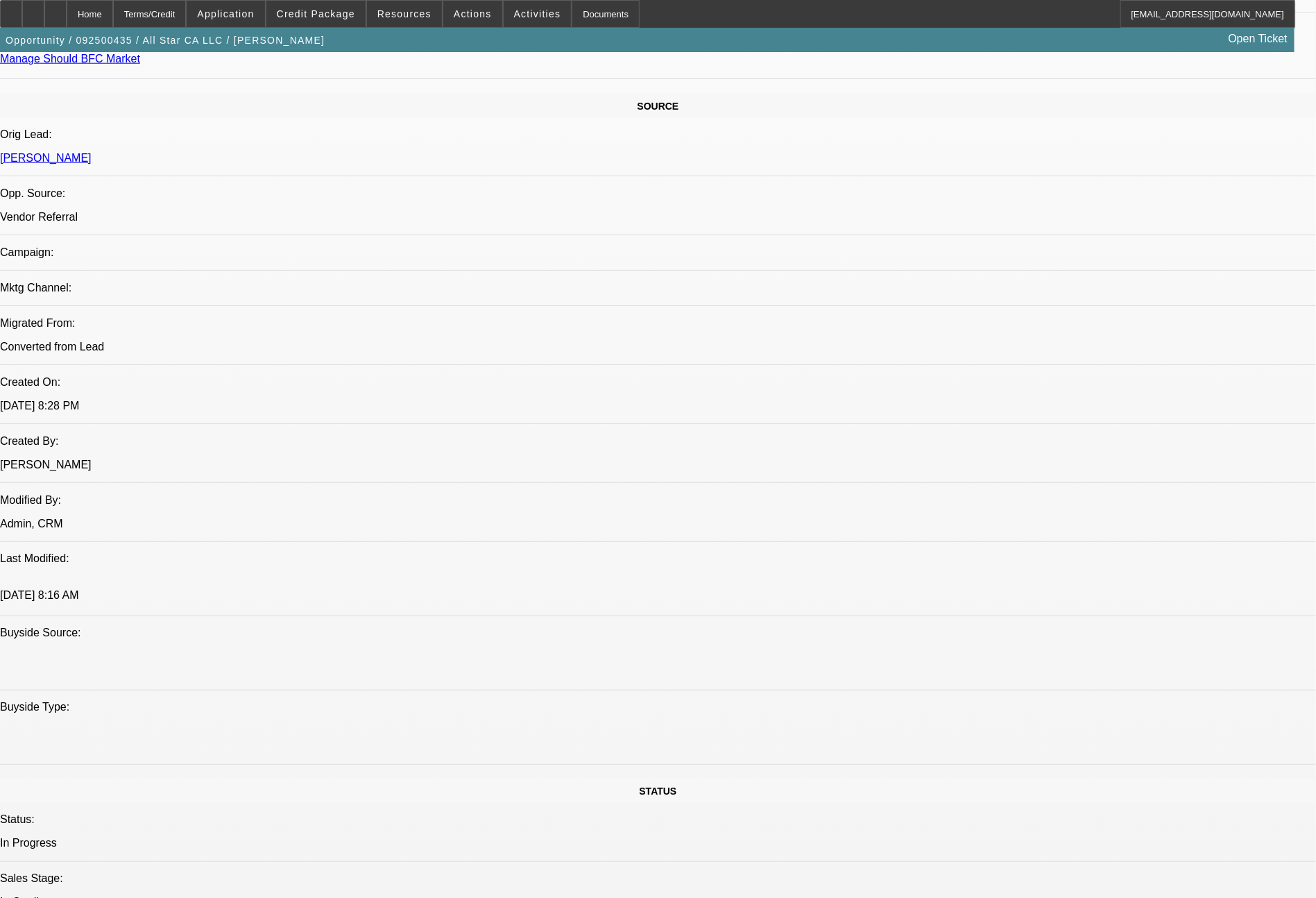
scroll to position [1572, 0]
